Goal: Transaction & Acquisition: Purchase product/service

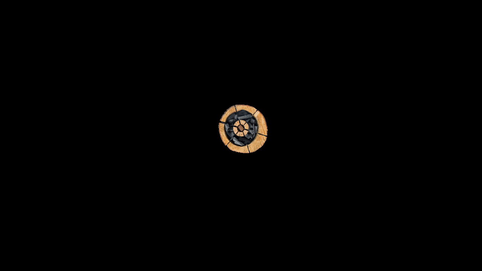
select select "CA"
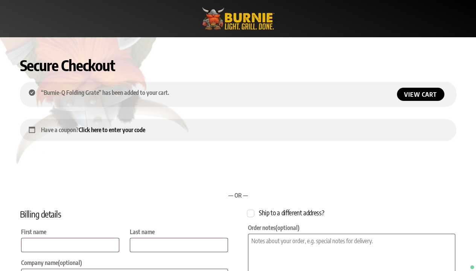
checkbox input "true"
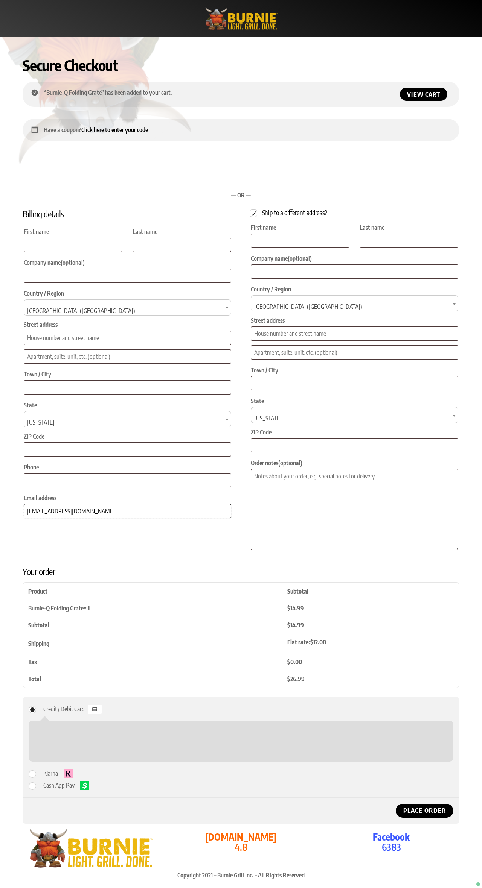
type input "[EMAIL_ADDRESS][DOMAIN_NAME]"
select select "CA"
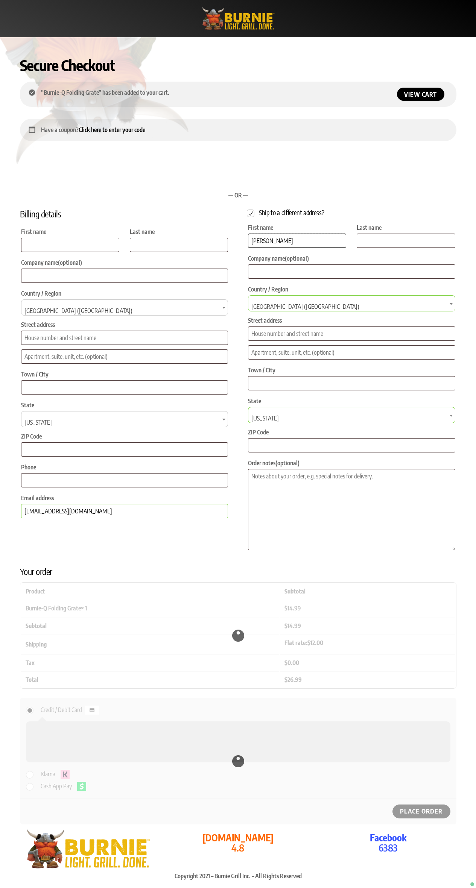
type input "[PERSON_NAME]"
type input "Doe"
type input "[STREET_ADDRESS][PERSON_NAME]"
type input "[GEOGRAPHIC_DATA]"
select select "WA"
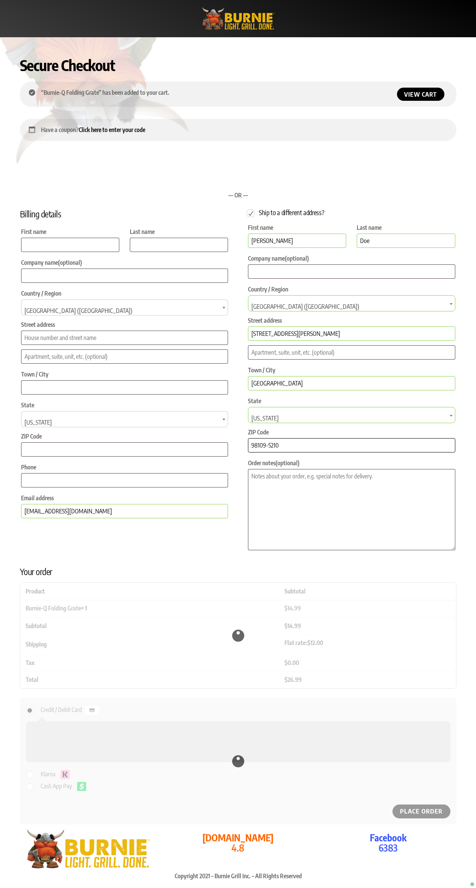
type input "98109-5210"
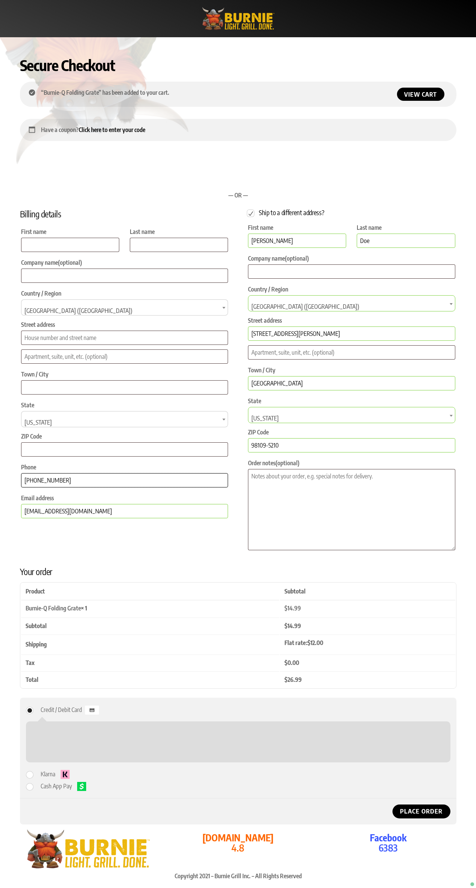
type input "[PHONE_NUMBER]"
